Goal: Task Accomplishment & Management: Manage account settings

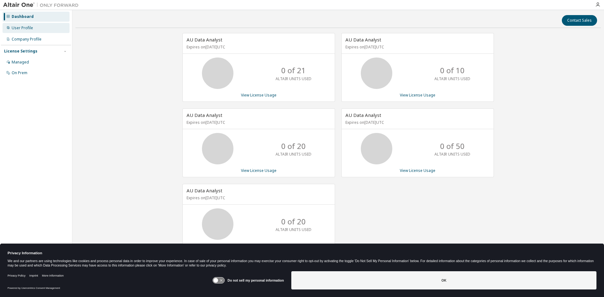
click at [25, 28] on div "User Profile" at bounding box center [22, 27] width 21 height 5
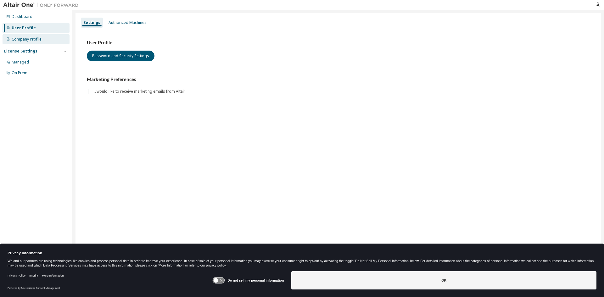
click at [35, 40] on div "Company Profile" at bounding box center [27, 39] width 30 height 5
